Goal: Transaction & Acquisition: Download file/media

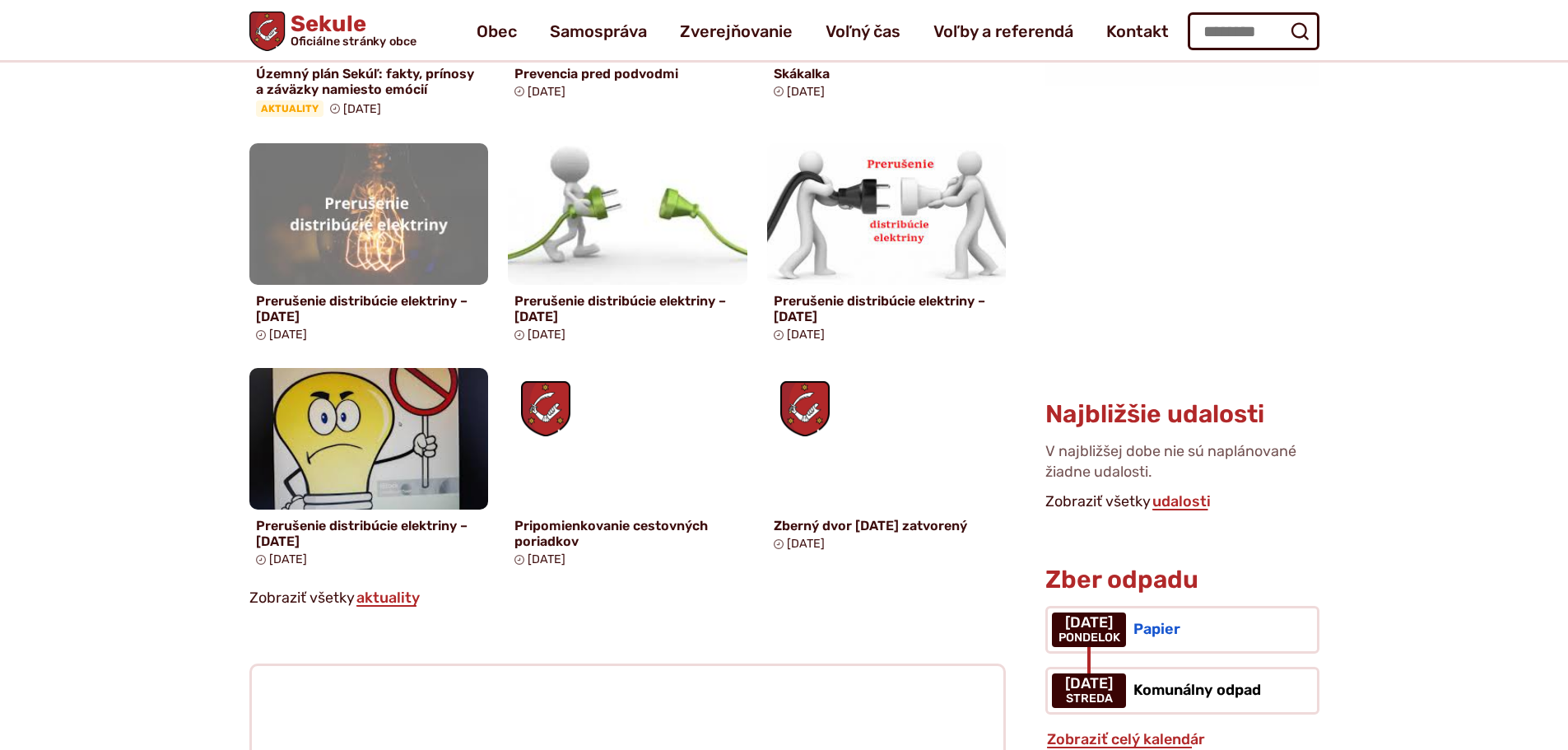
scroll to position [480, 0]
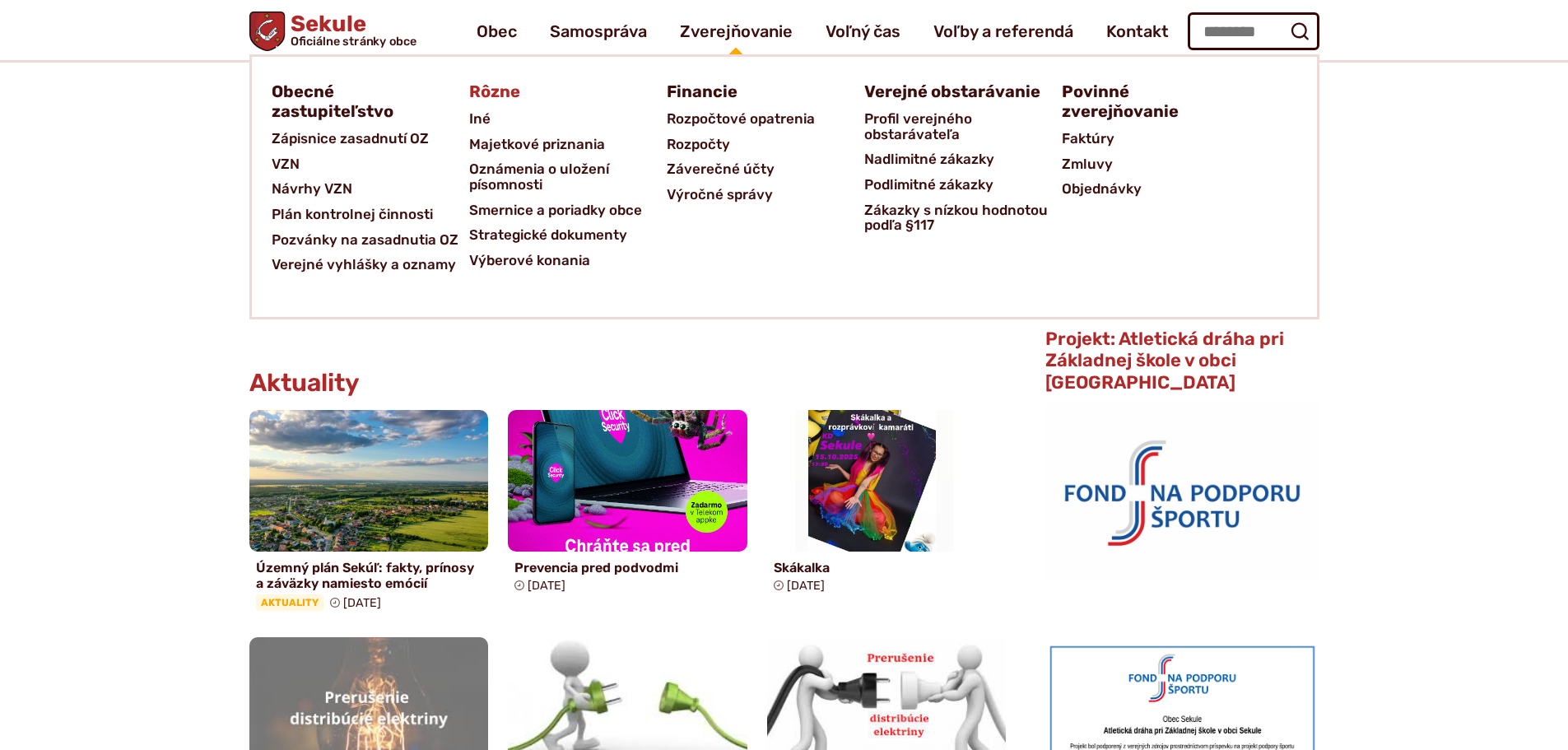
click at [488, 92] on span "Rôzne" at bounding box center [495, 92] width 51 height 30
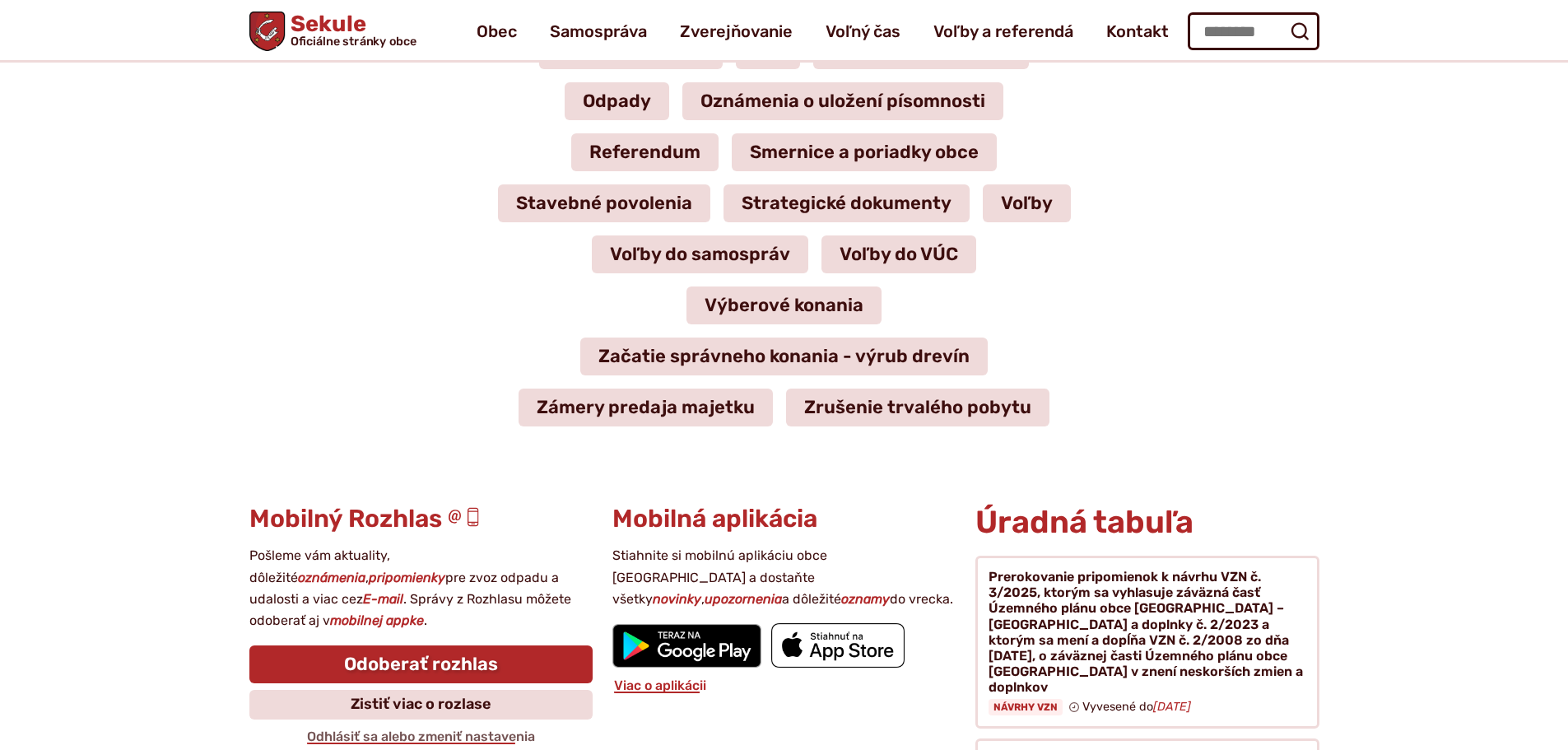
scroll to position [247, 0]
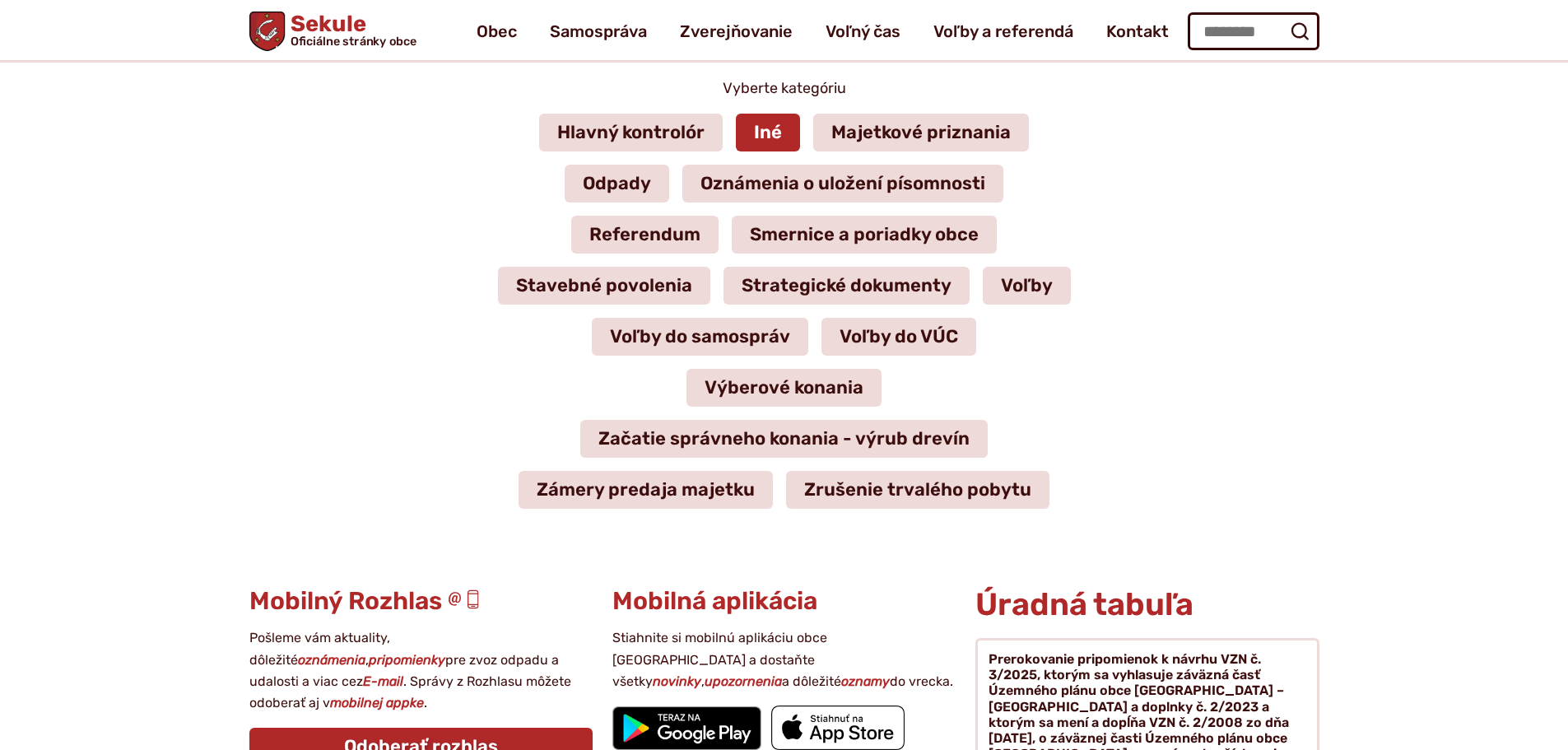
click at [773, 116] on link "Iné" at bounding box center [768, 133] width 64 height 38
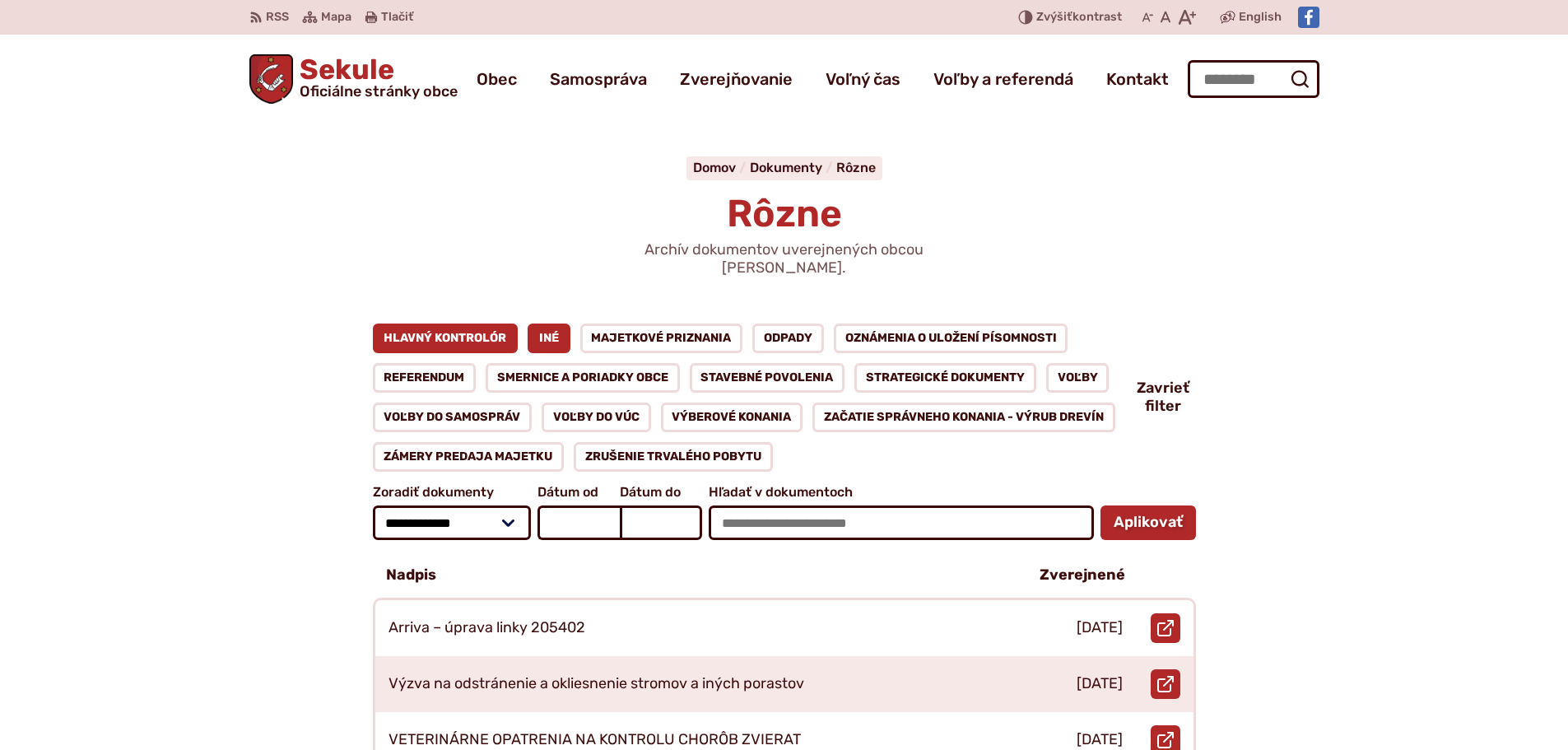
click at [464, 323] on link "Hlavný kontrolór" at bounding box center [445, 338] width 146 height 30
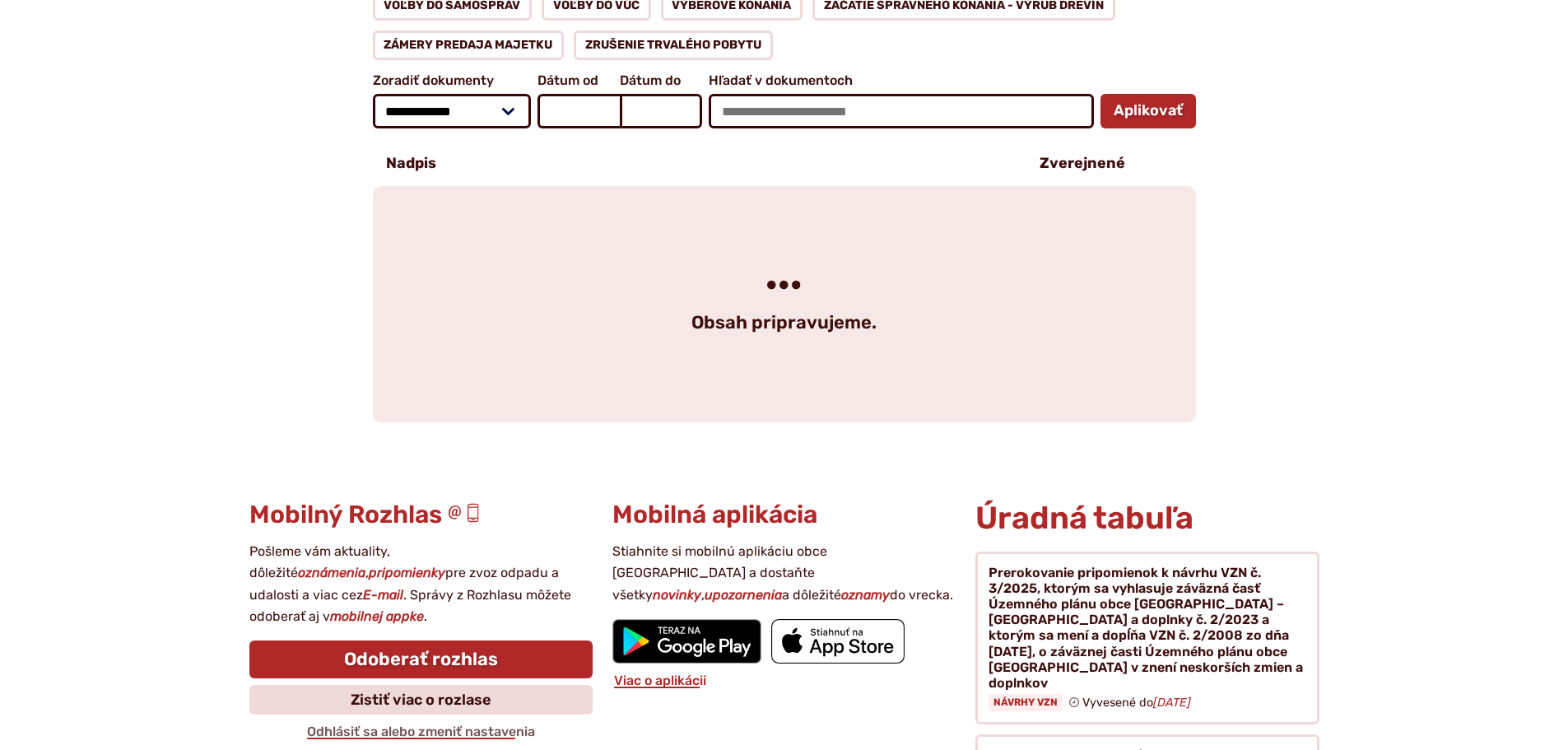
scroll to position [82, 0]
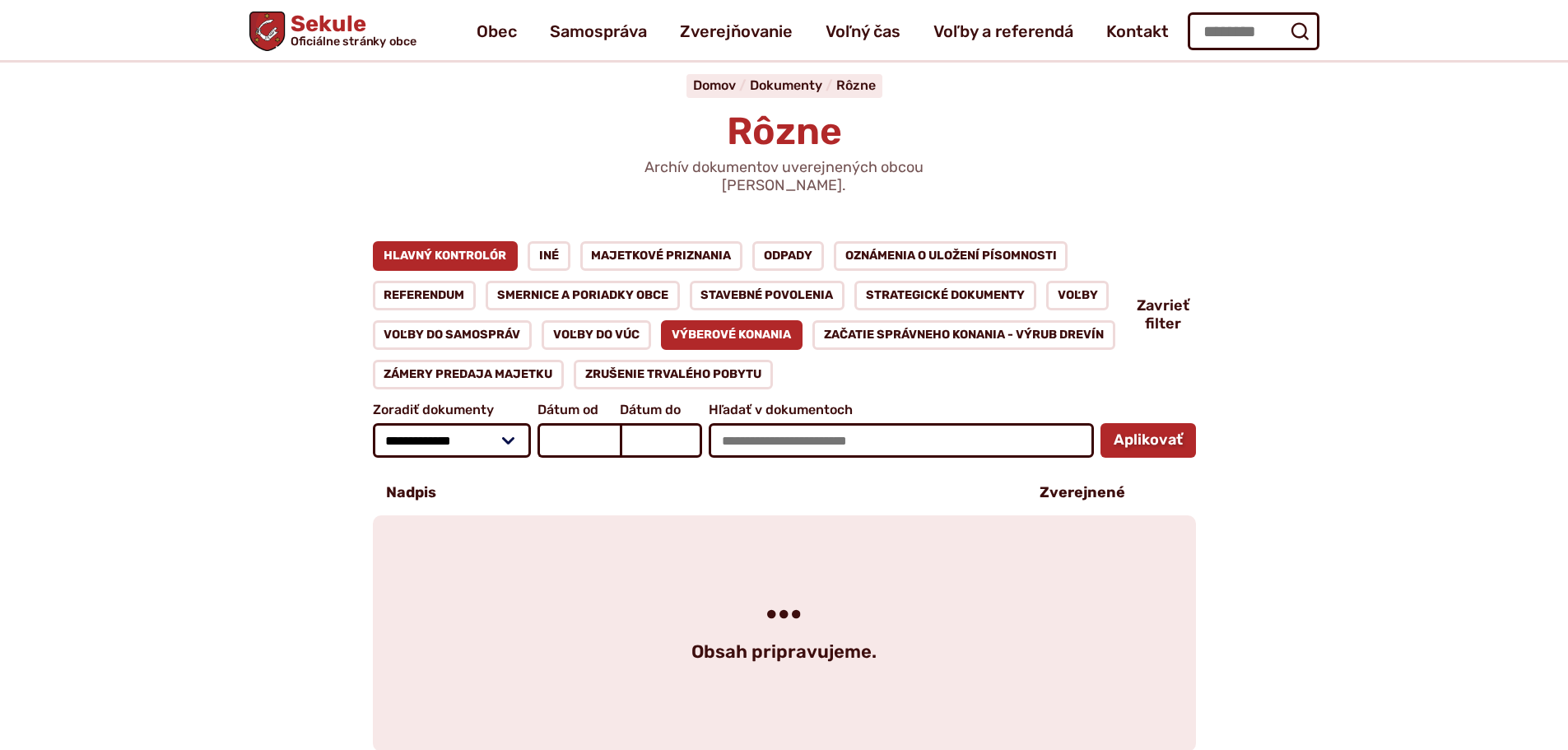
click at [767, 323] on link "Výberové konania" at bounding box center [732, 335] width 143 height 30
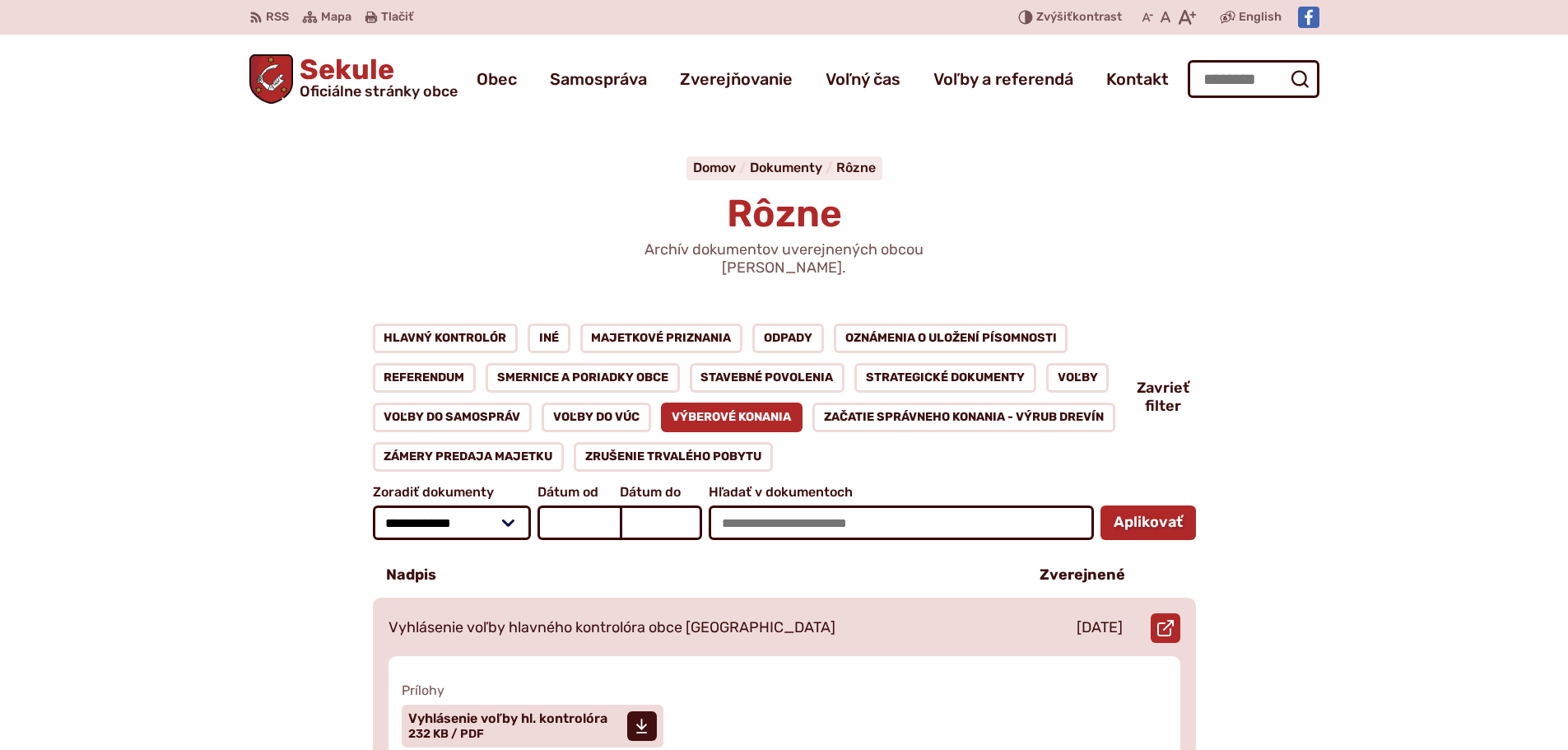
click at [667, 619] on p "Vyhlásenie voľby hlavného kontrolóra obce Sekule" at bounding box center [612, 628] width 447 height 18
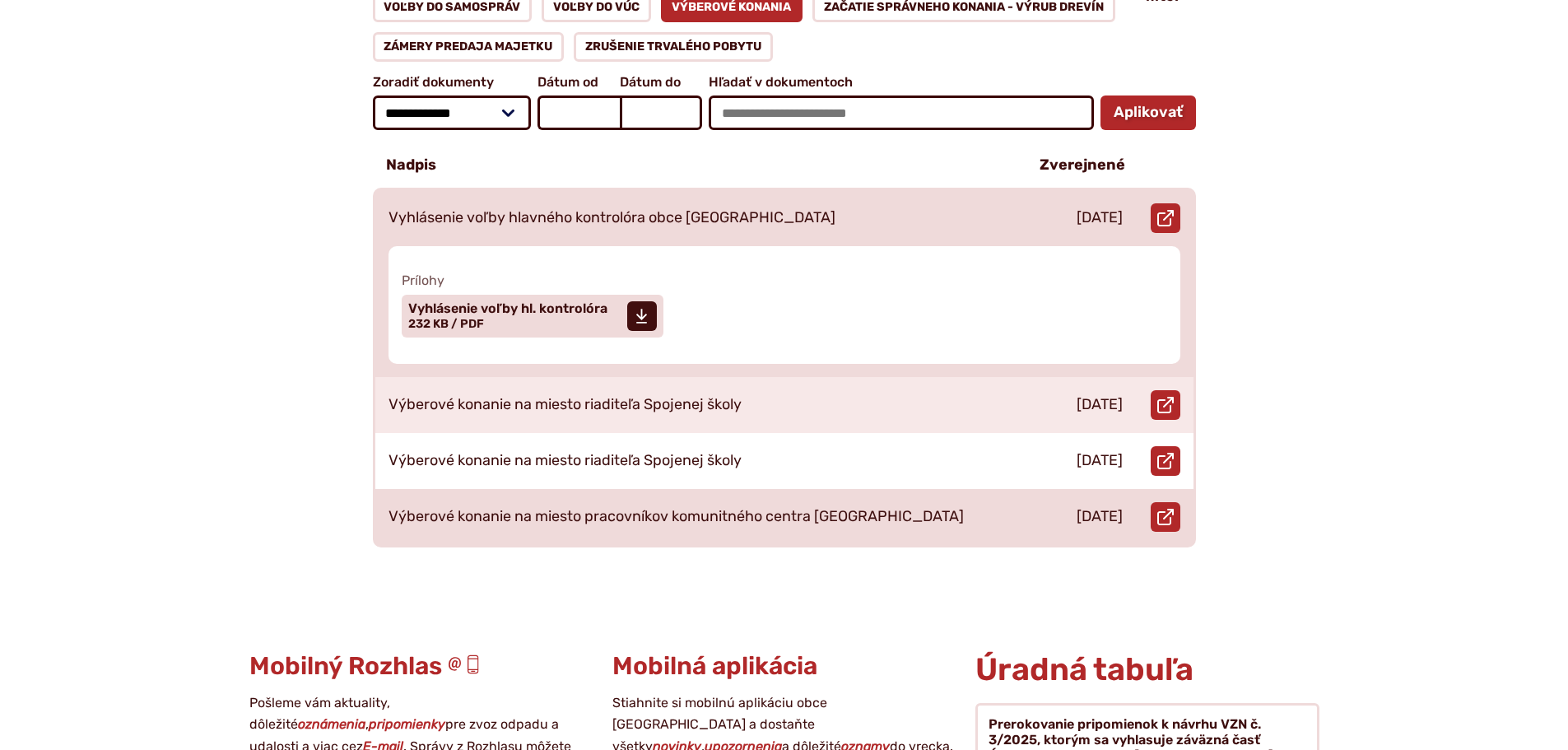
scroll to position [412, 0]
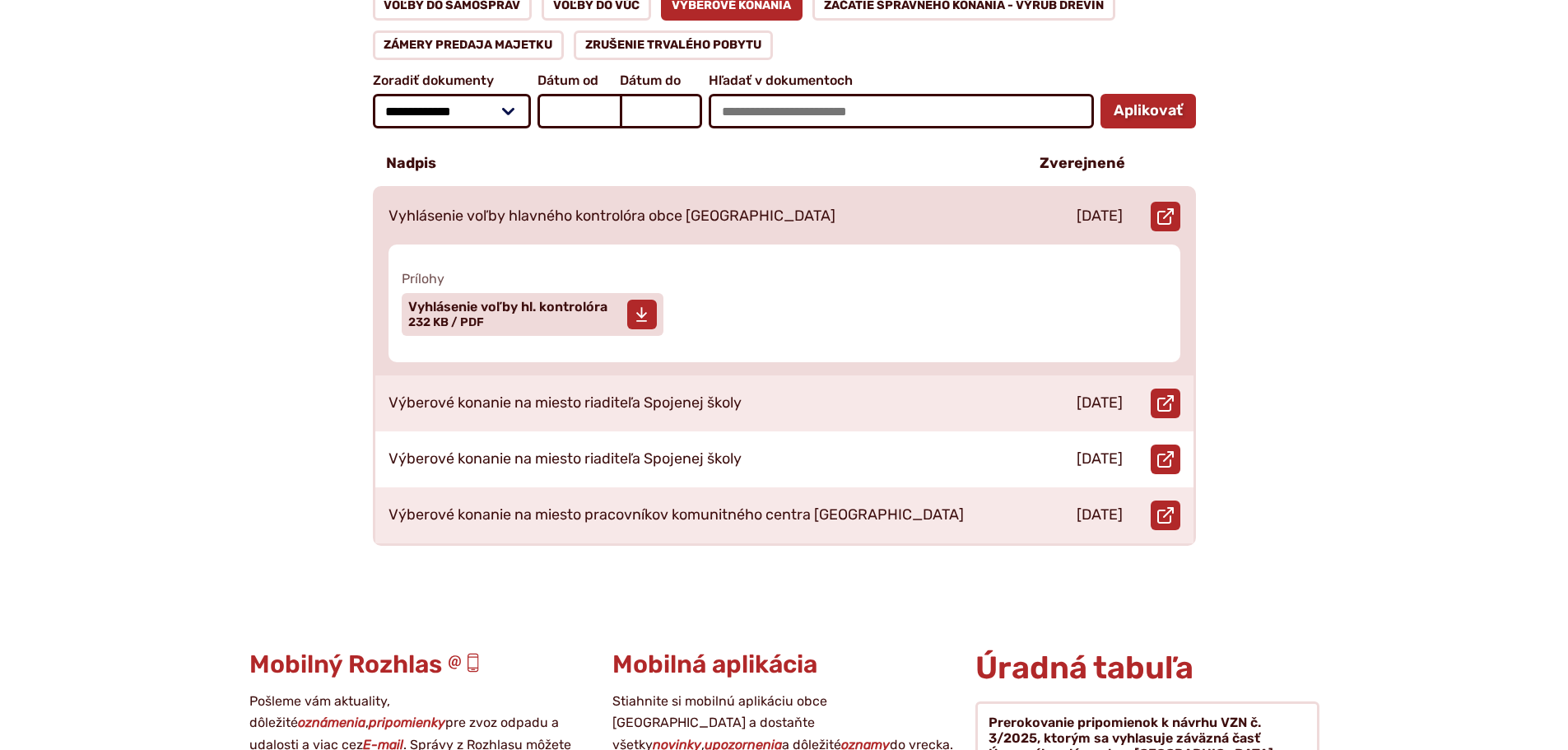
click at [643, 306] on icon at bounding box center [642, 315] width 12 height 17
